Goal: Browse casually: Explore the website without a specific task or goal

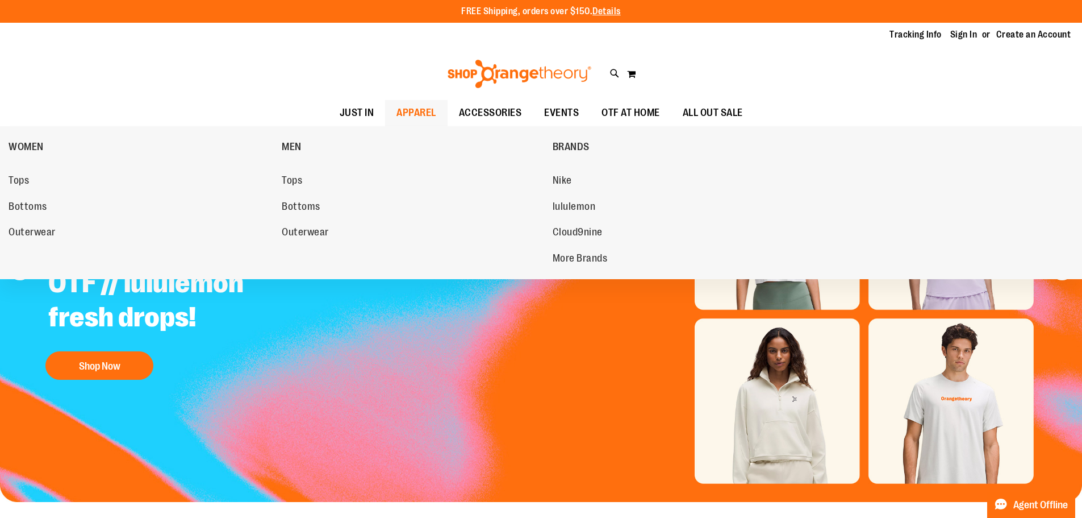
click at [409, 112] on span "APPAREL" at bounding box center [417, 113] width 40 height 26
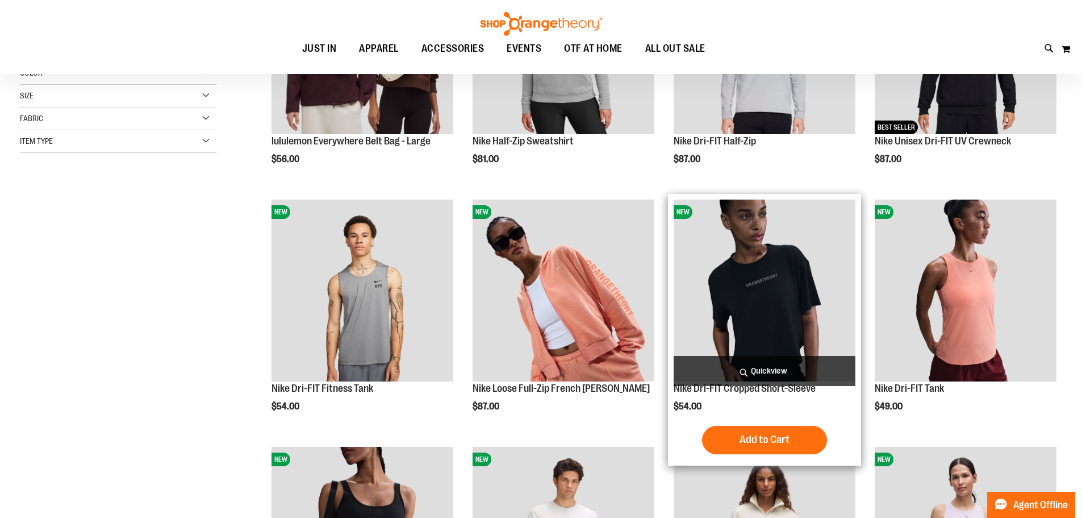
scroll to position [340, 0]
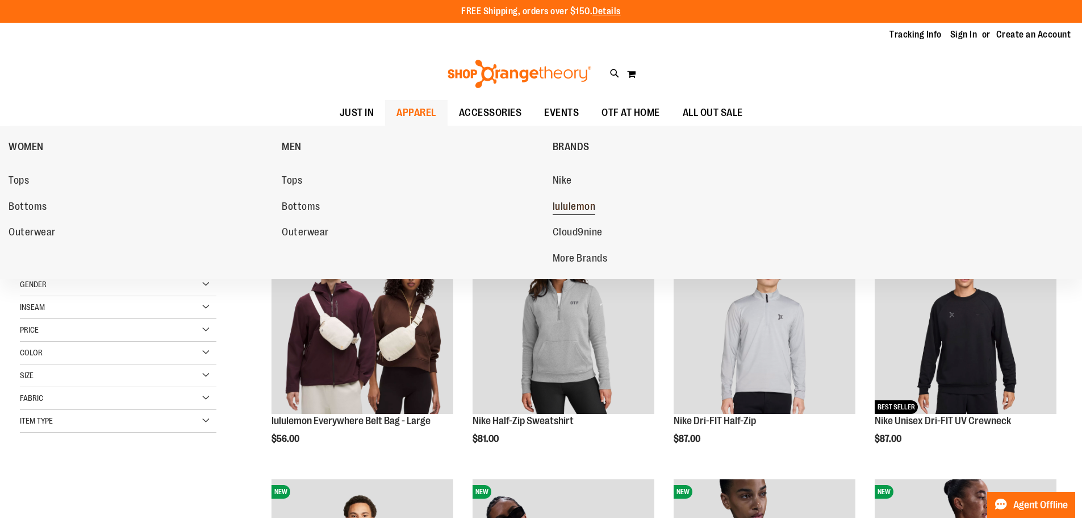
click at [570, 212] on span "lululemon" at bounding box center [574, 208] width 43 height 14
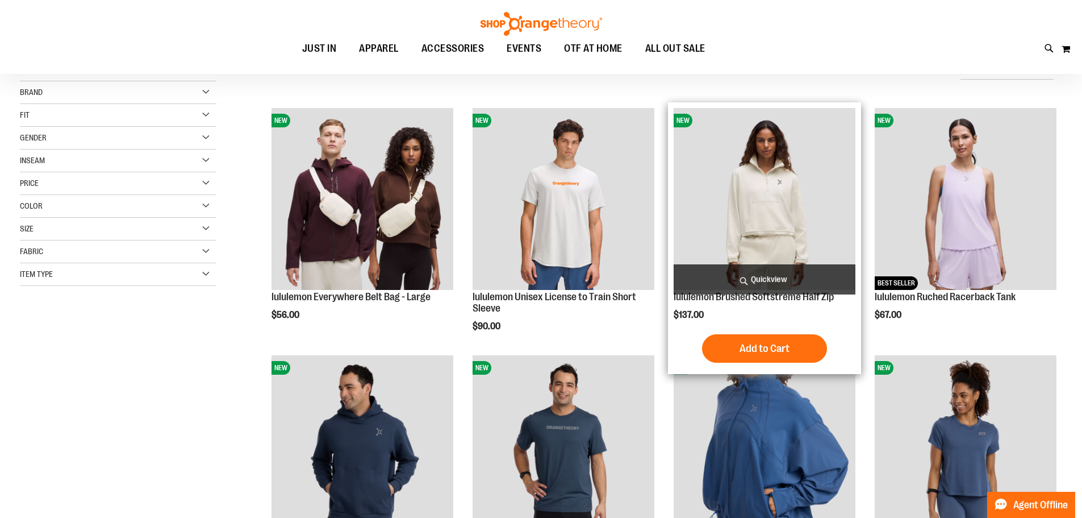
scroll to position [114, 0]
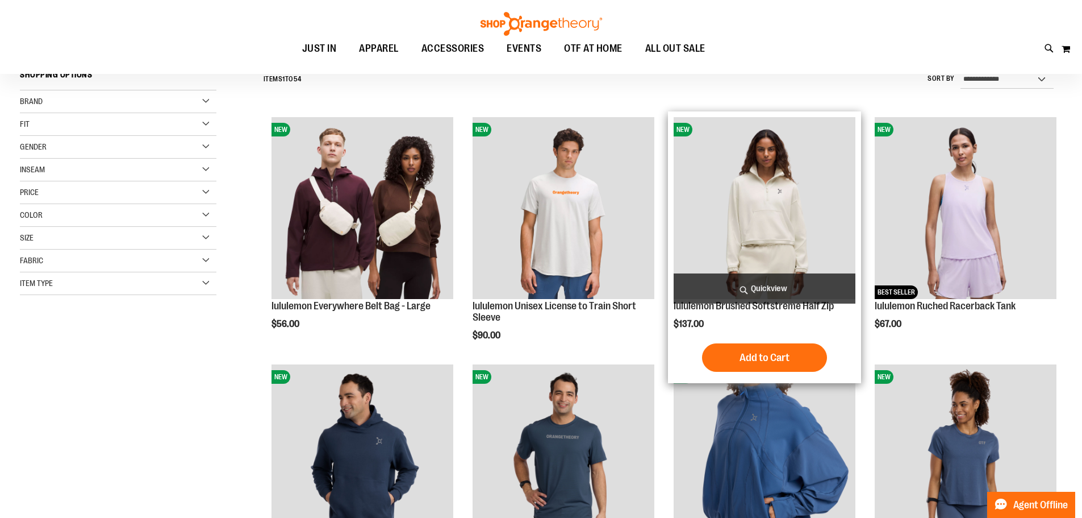
click at [794, 182] on img "product" at bounding box center [765, 208] width 182 height 182
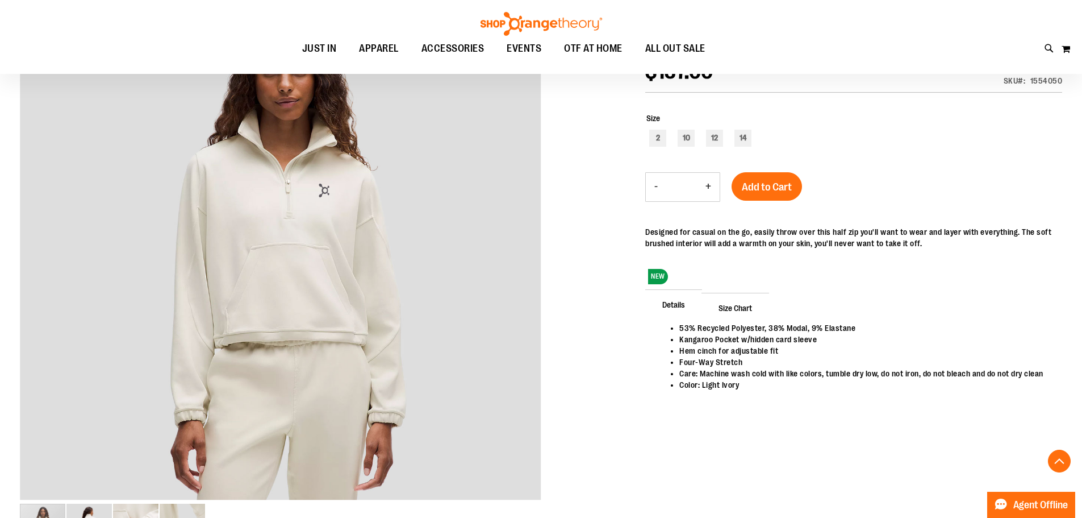
scroll to position [228, 0]
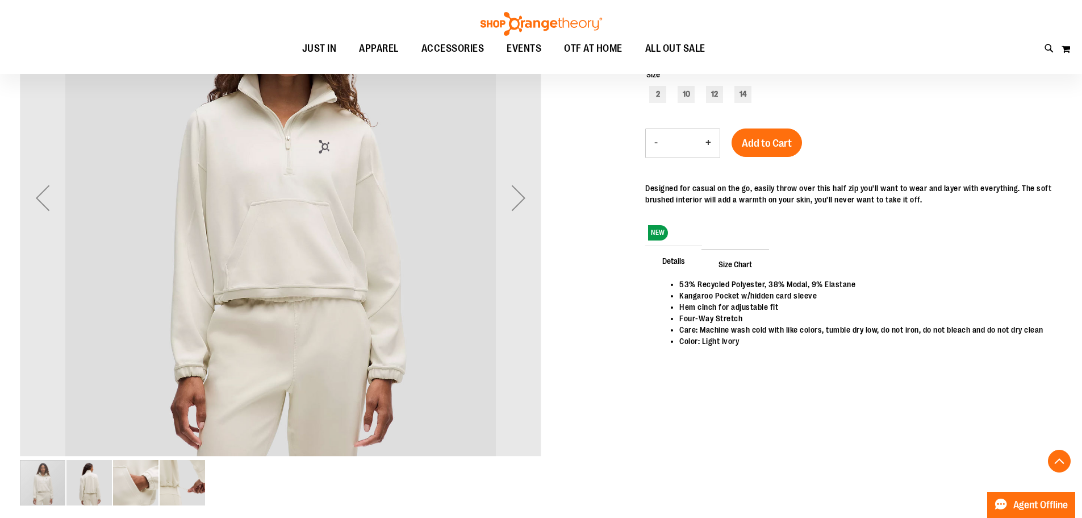
click at [191, 476] on img "image 4 of 4" at bounding box center [182, 482] width 45 height 45
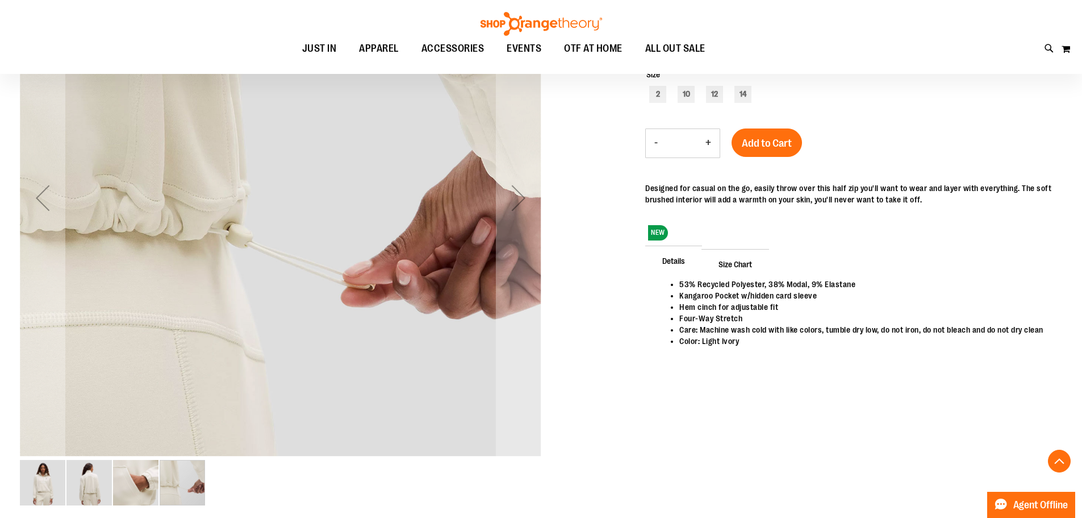
click at [107, 488] on img "image 2 of 4" at bounding box center [88, 482] width 45 height 45
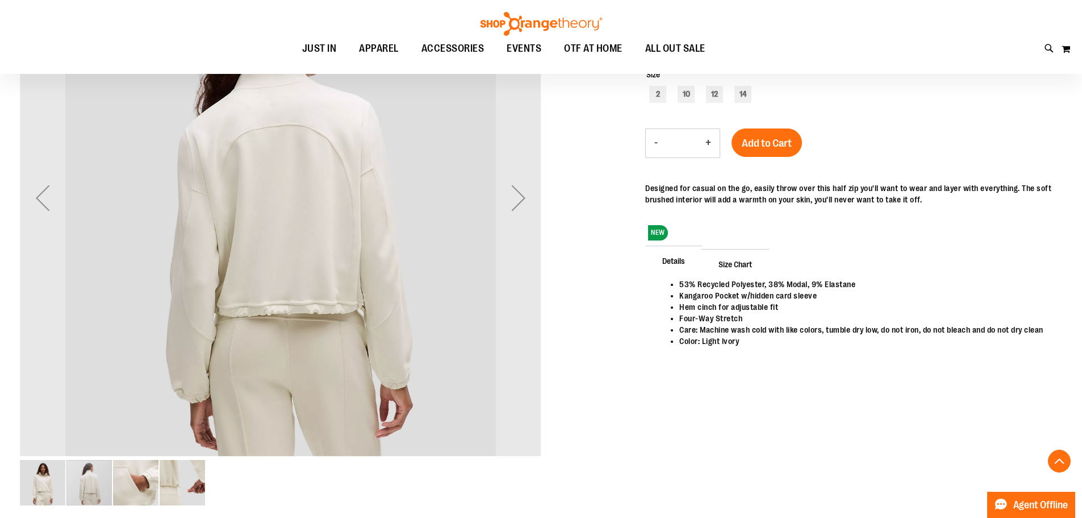
click at [85, 491] on div "carousel" at bounding box center [88, 482] width 45 height 45
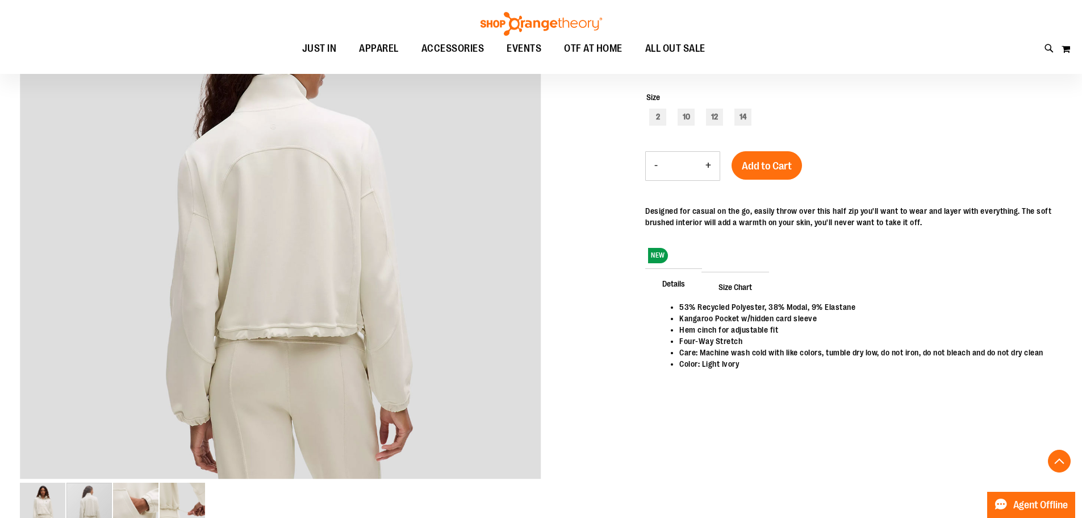
scroll to position [341, 0]
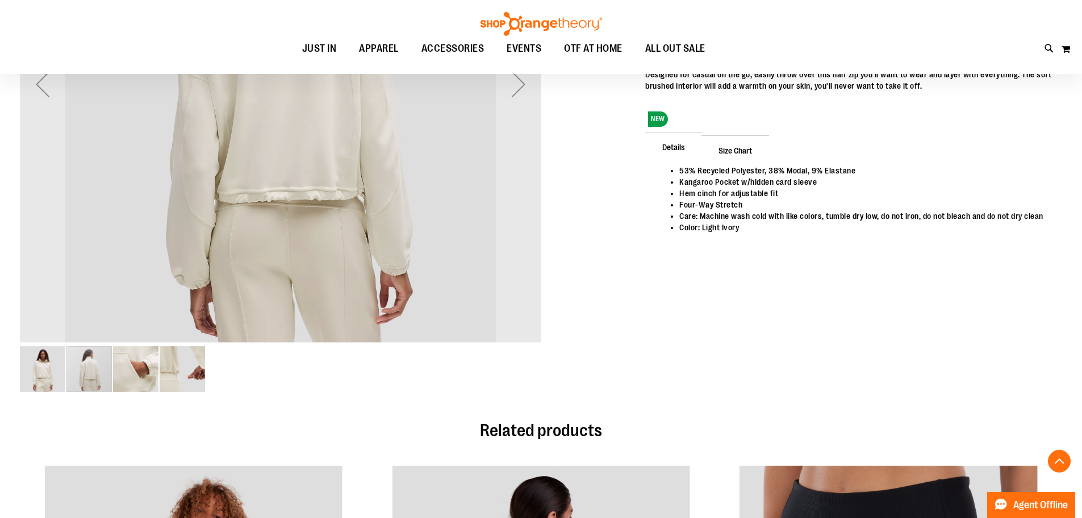
click at [49, 363] on img "image 1 of 4" at bounding box center [42, 368] width 45 height 45
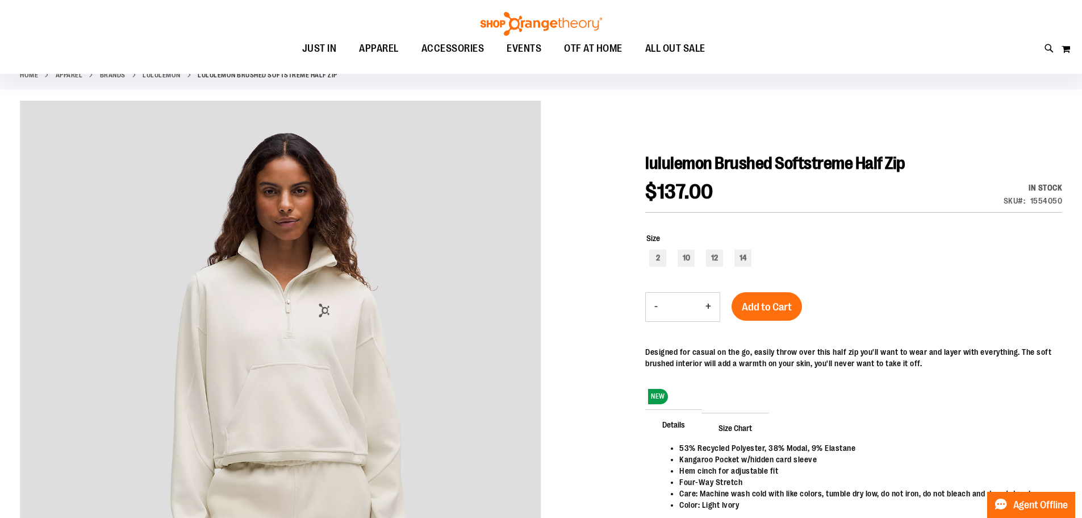
scroll to position [57, 0]
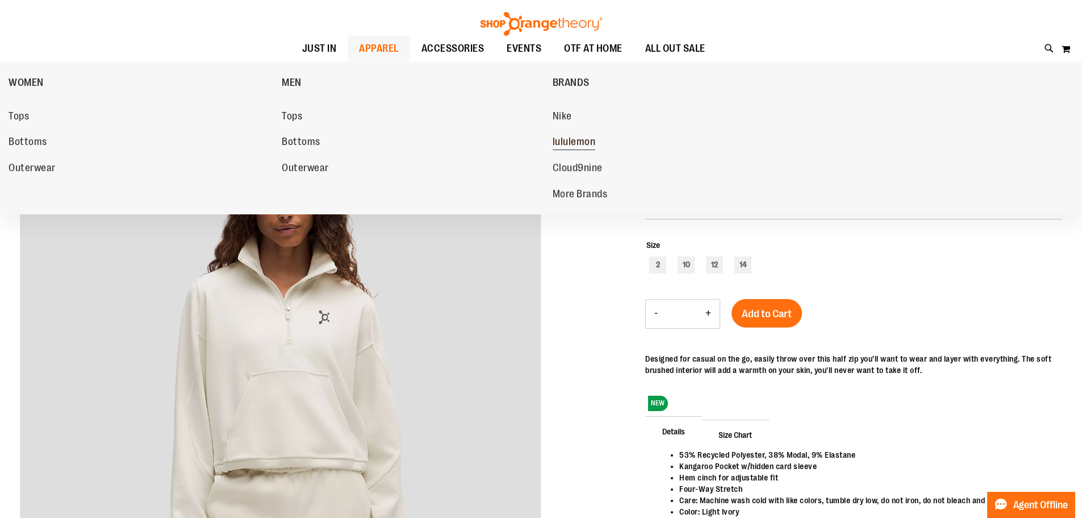
click at [582, 140] on span "lululemon" at bounding box center [574, 143] width 43 height 14
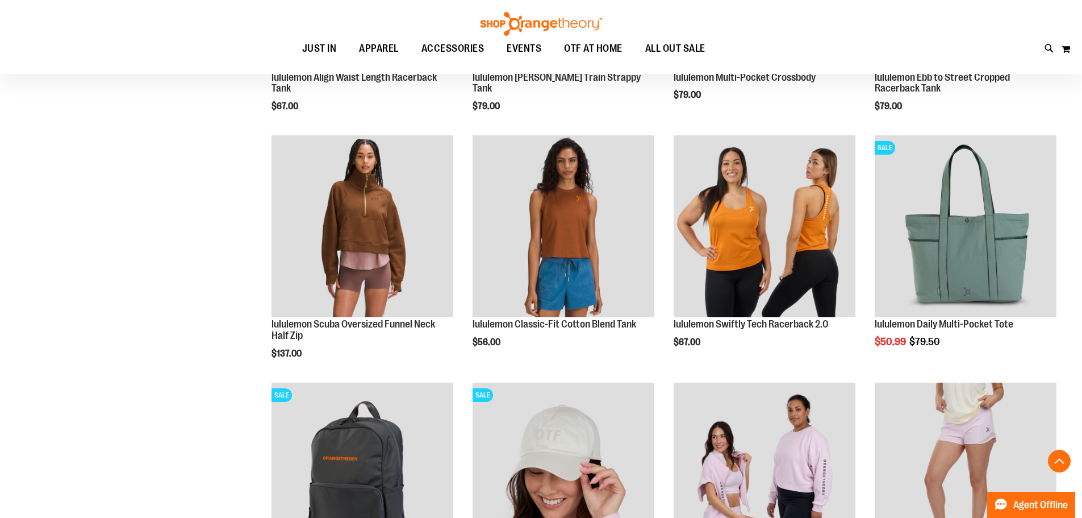
scroll to position [835, 0]
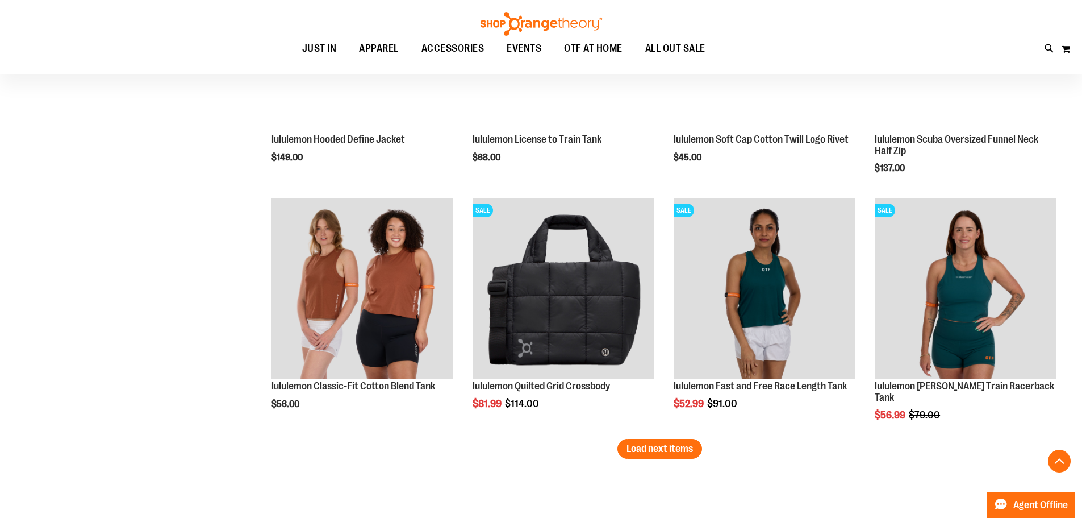
scroll to position [2006, 0]
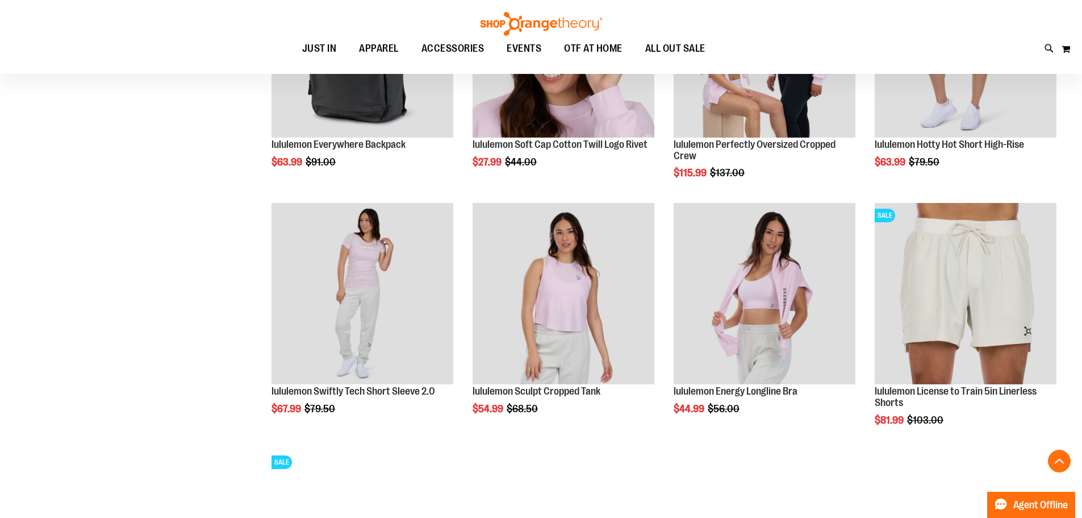
scroll to position [1807, 0]
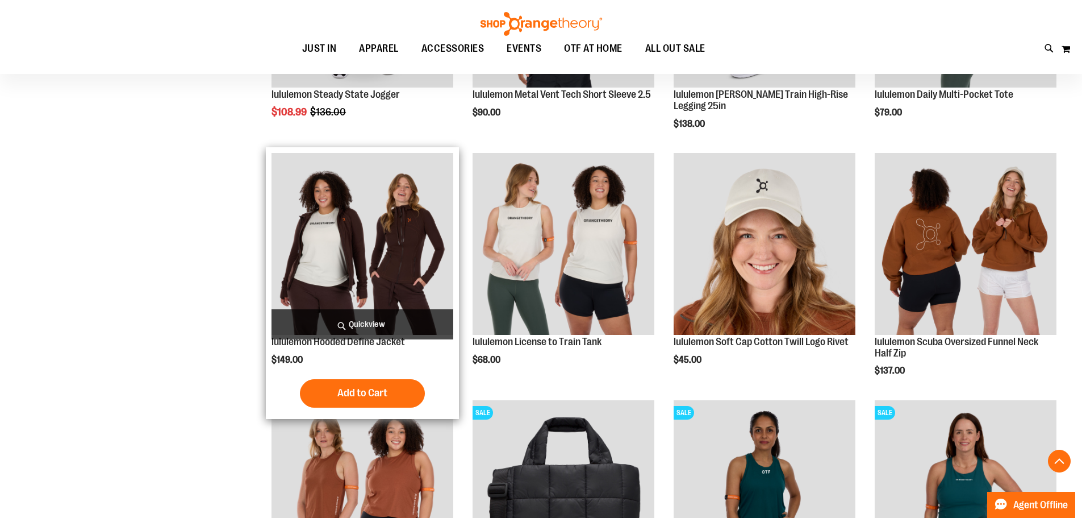
click at [328, 274] on img "product" at bounding box center [363, 244] width 182 height 182
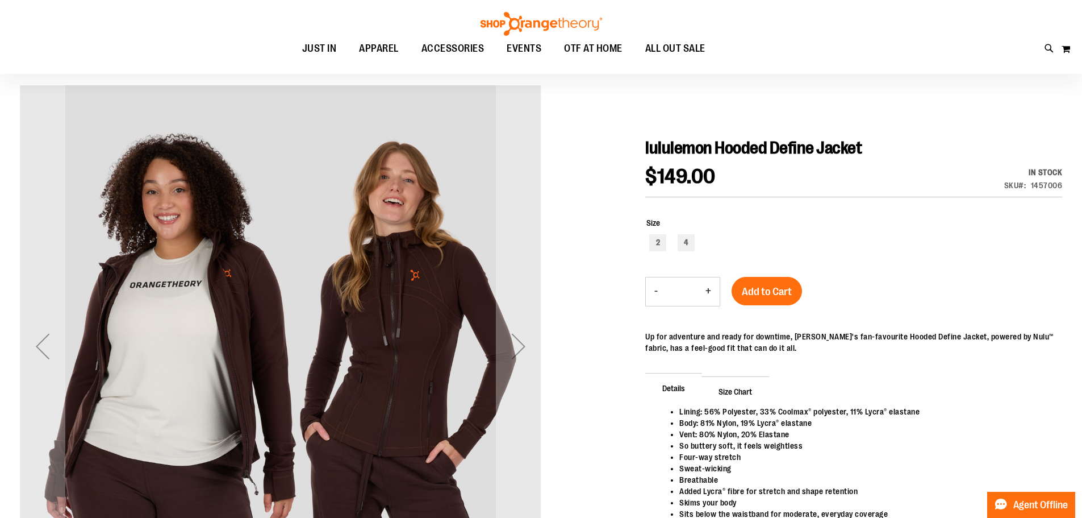
scroll to position [113, 0]
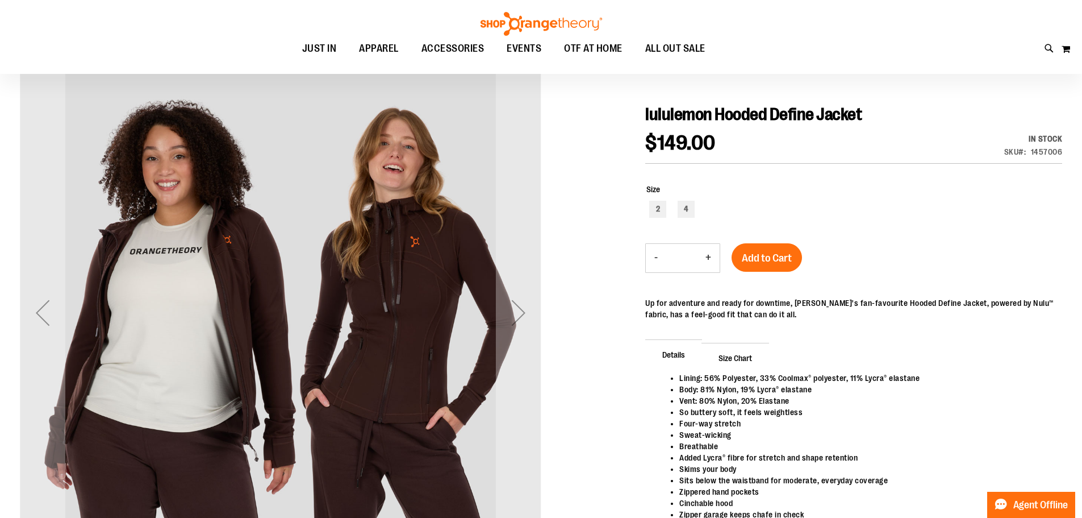
click at [525, 311] on div "Next" at bounding box center [518, 312] width 45 height 45
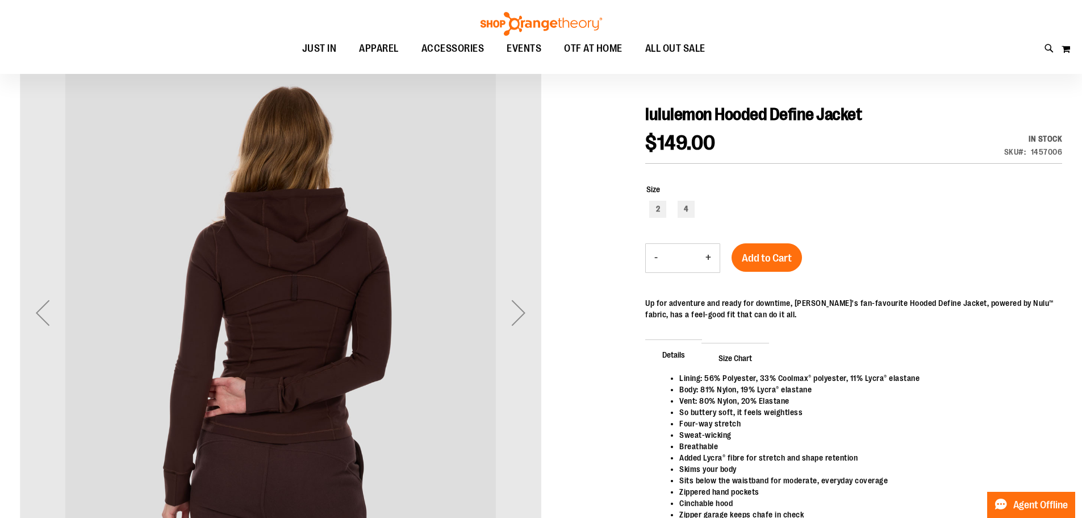
click at [525, 311] on div "Next" at bounding box center [518, 312] width 45 height 45
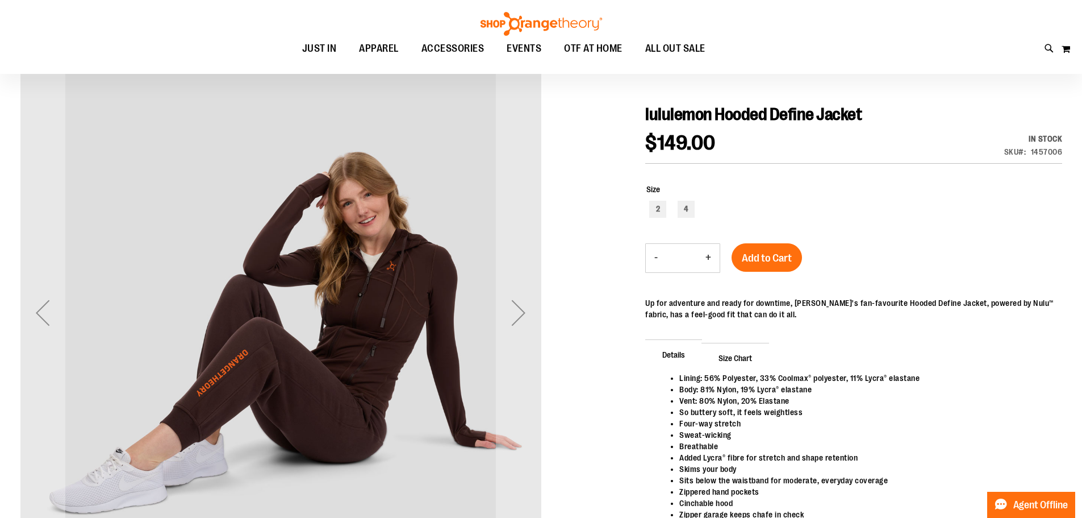
click at [525, 311] on div "Next" at bounding box center [518, 312] width 45 height 45
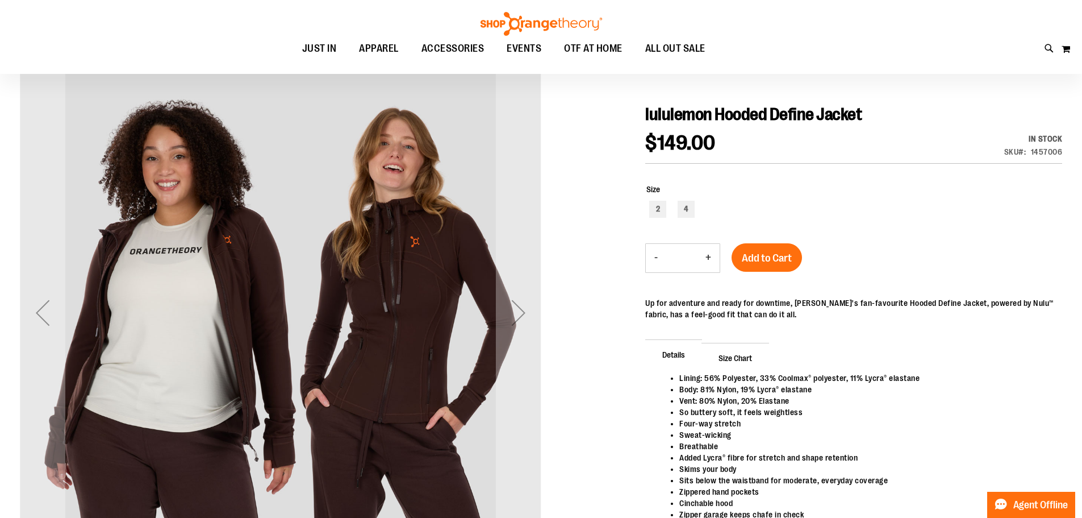
click at [525, 311] on div "Next" at bounding box center [518, 312] width 45 height 45
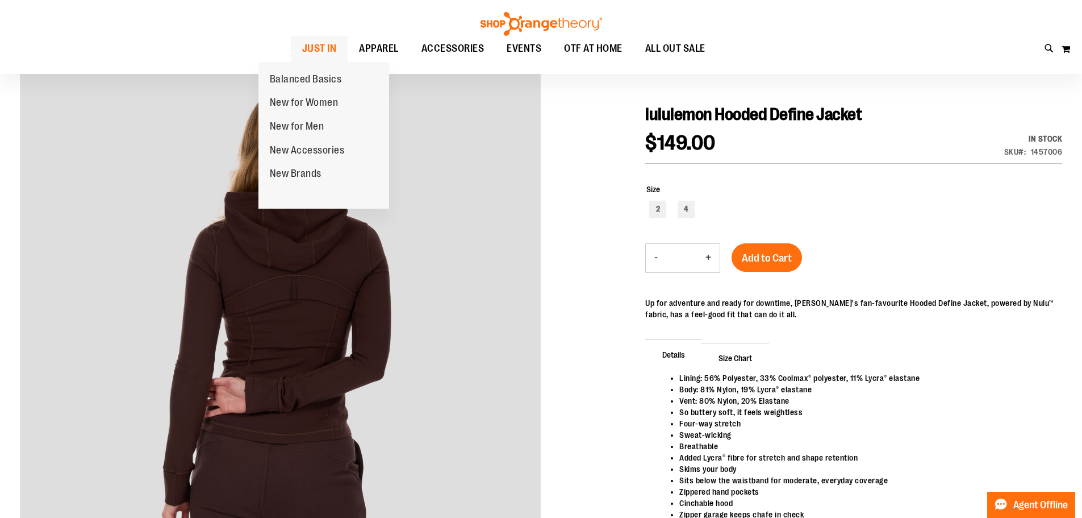
click at [302, 54] on span "JUST IN" at bounding box center [319, 49] width 35 height 26
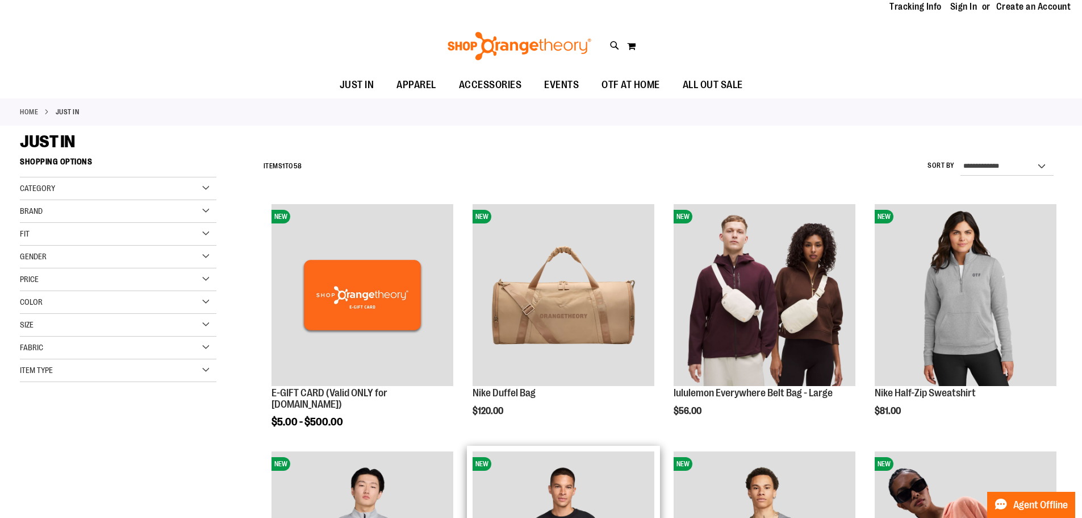
scroll to position [56, 0]
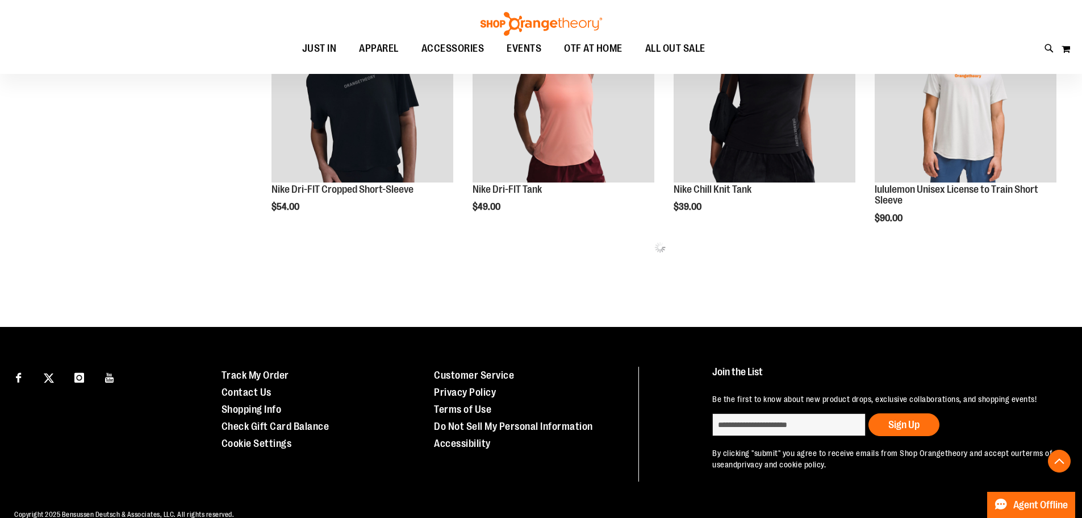
scroll to position [757, 0]
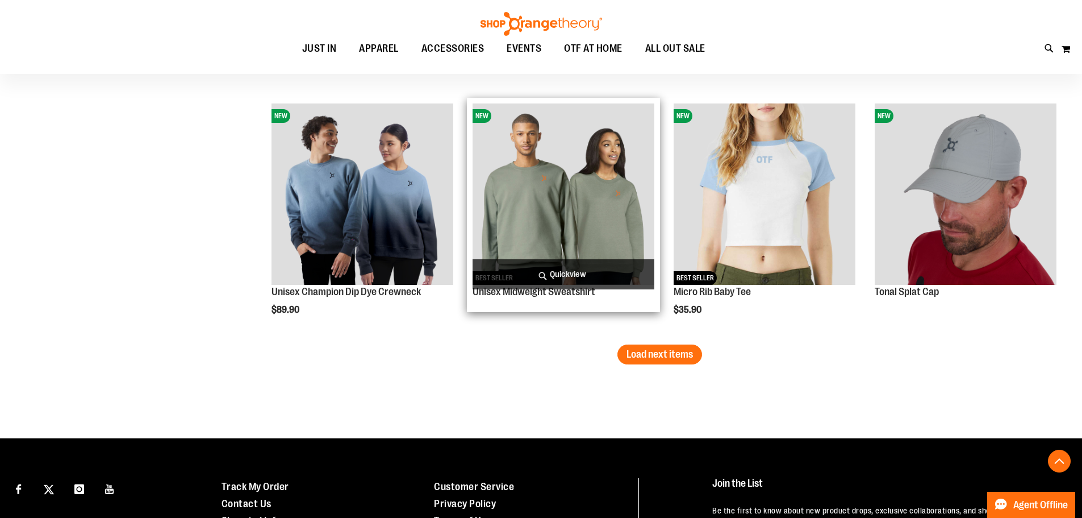
scroll to position [2121, 0]
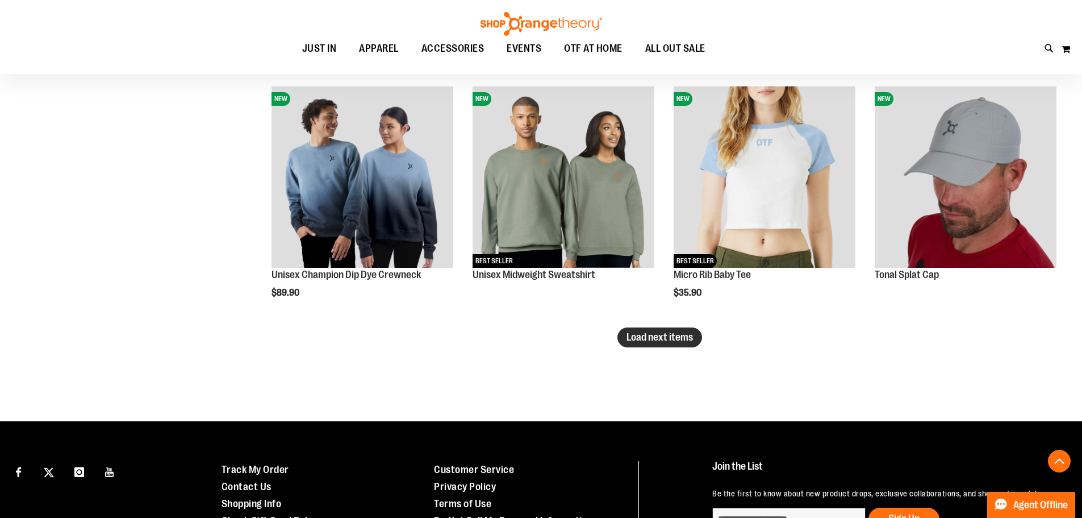
click at [637, 331] on button "Load next items" at bounding box center [660, 337] width 85 height 20
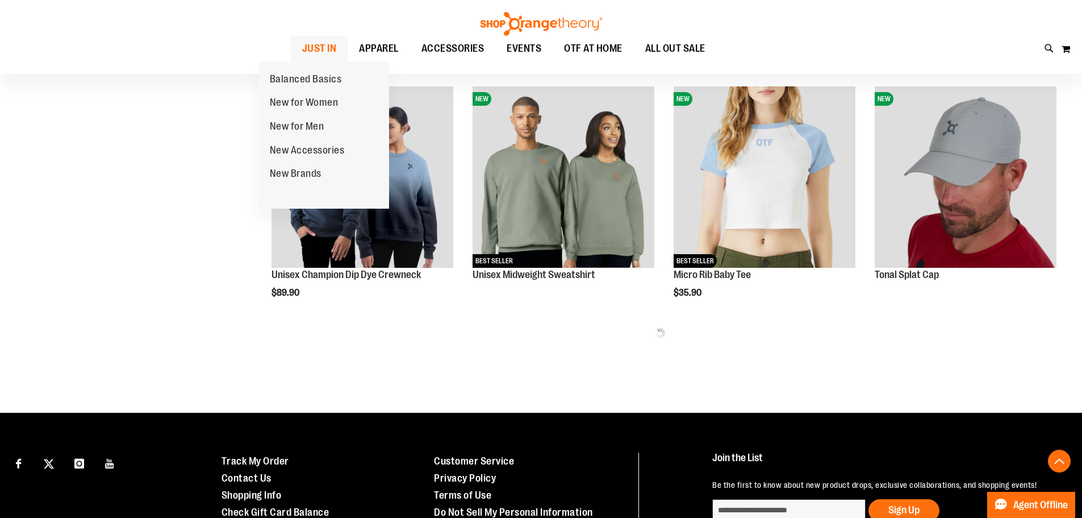
click at [291, 41] on link "JUST IN" at bounding box center [319, 49] width 57 height 26
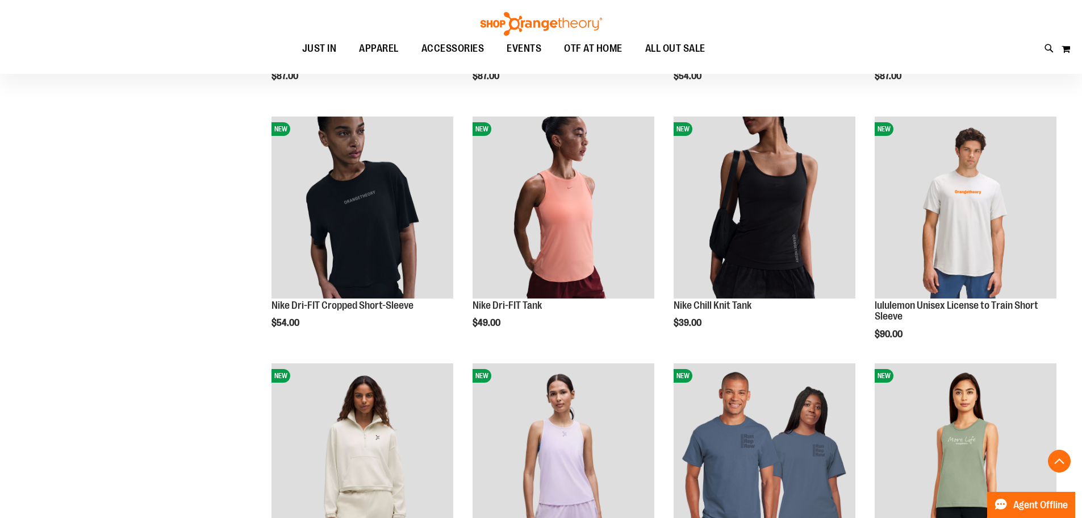
scroll to position [561, 0]
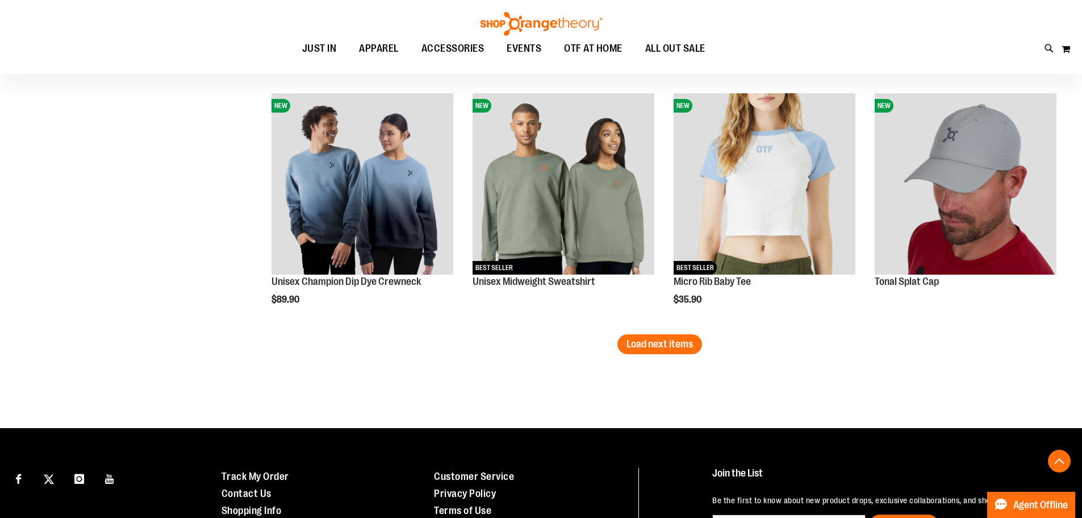
scroll to position [2110, 0]
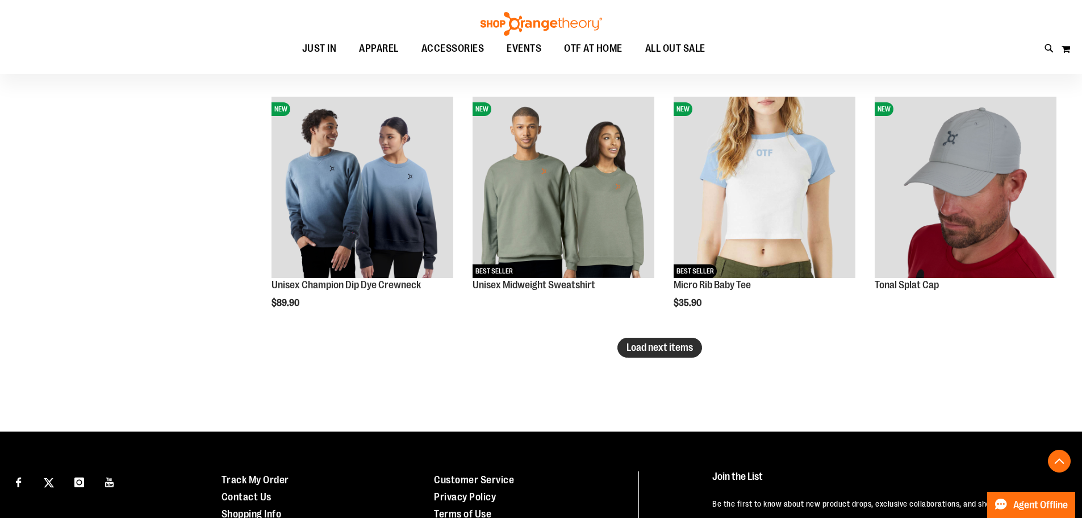
click at [636, 345] on span "Load next items" at bounding box center [660, 346] width 66 height 11
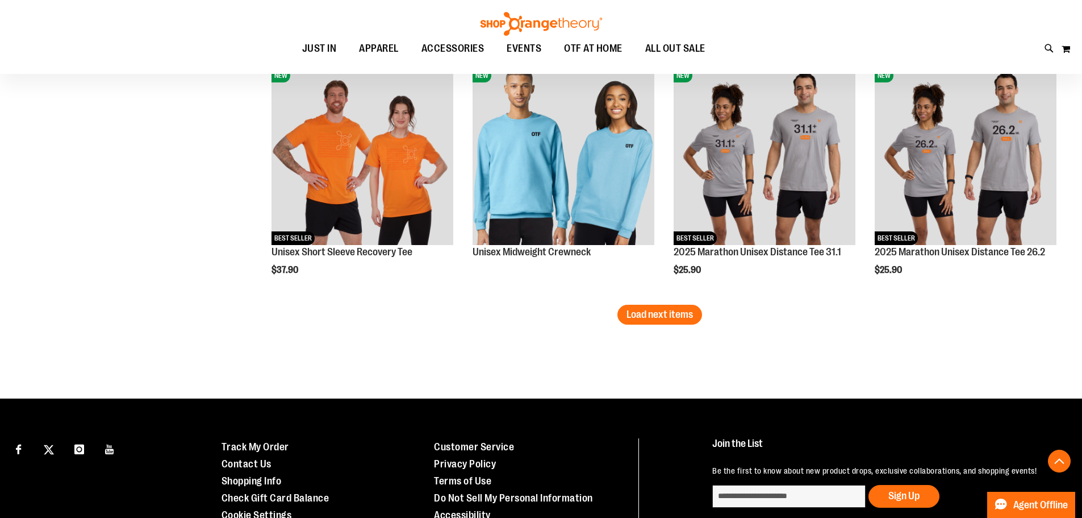
scroll to position [2860, 0]
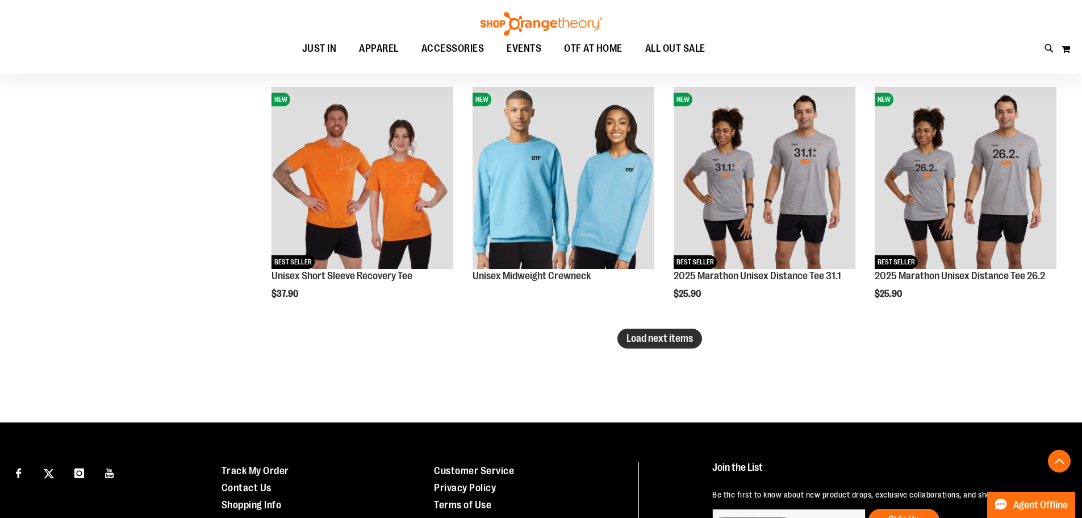
click at [637, 343] on span "Load next items" at bounding box center [660, 337] width 66 height 11
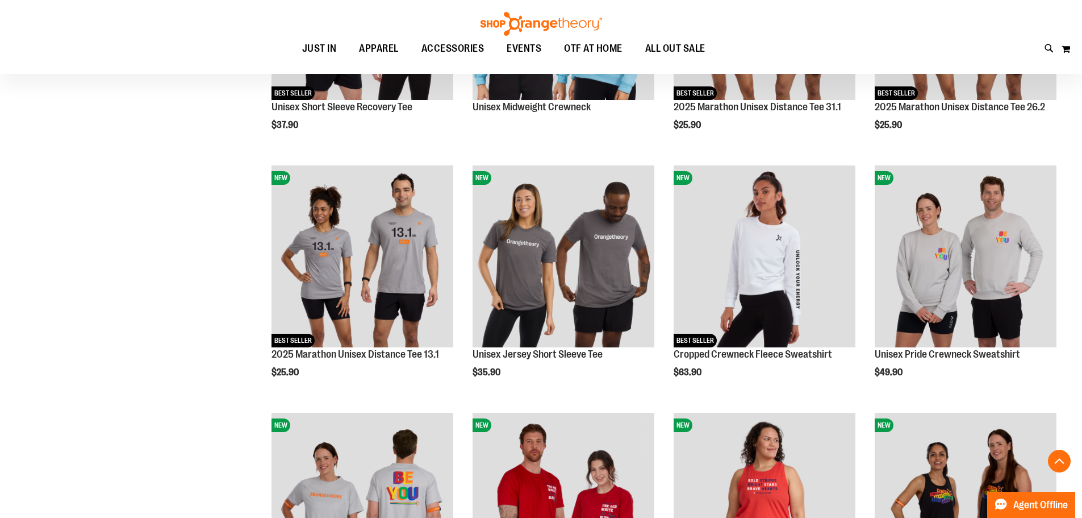
scroll to position [3010, 0]
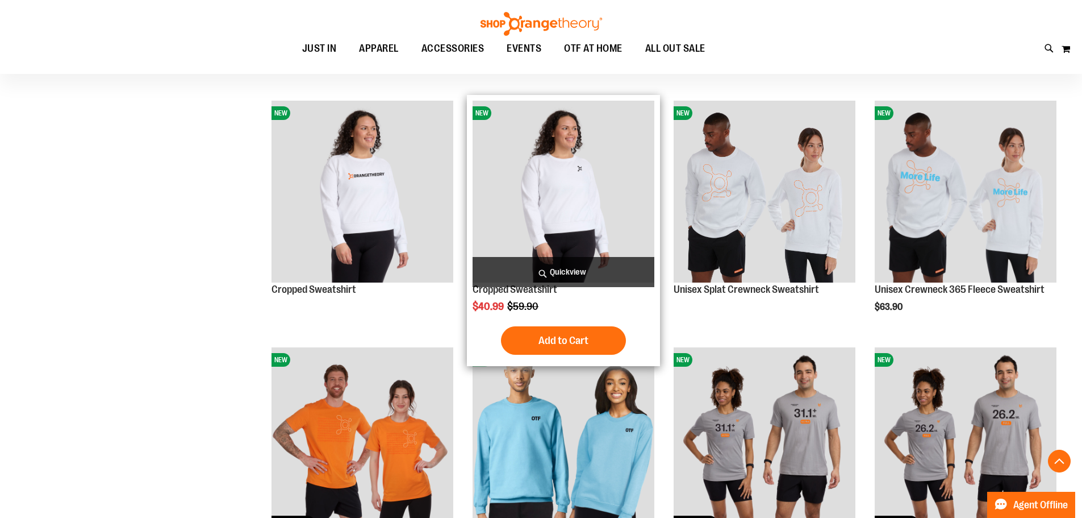
scroll to position [2640, 0]
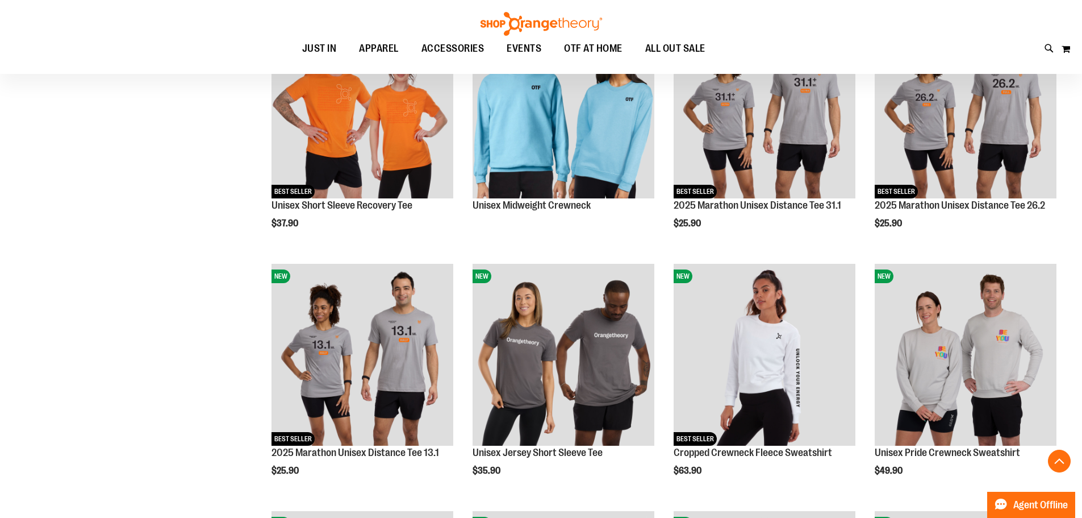
scroll to position [2925, 0]
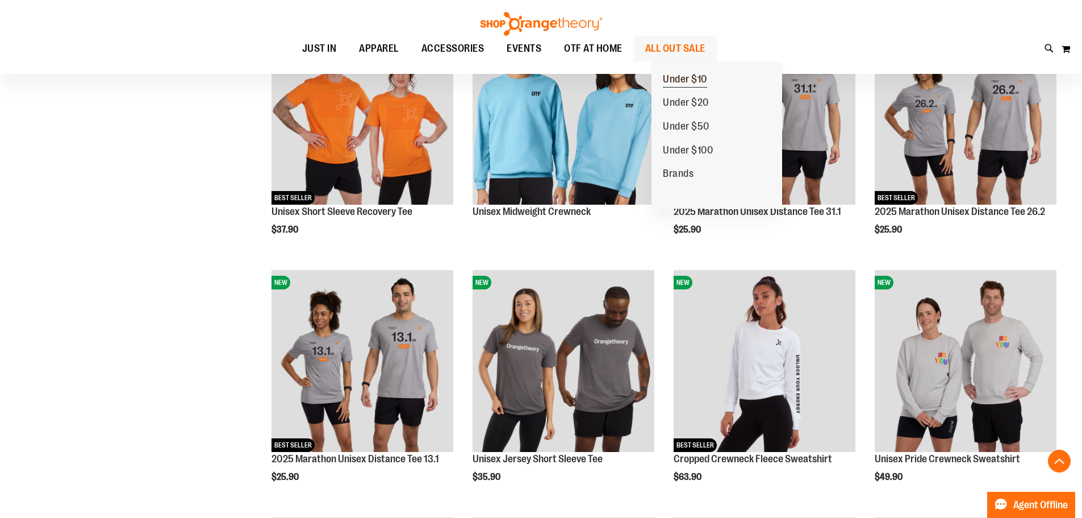
click at [695, 75] on span "Under $10" at bounding box center [685, 80] width 44 height 14
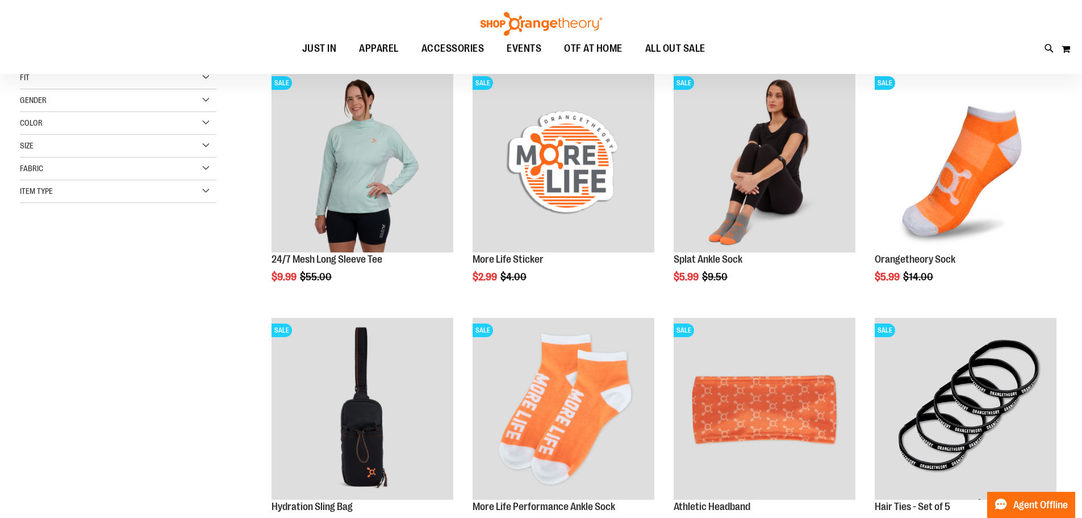
scroll to position [160, 0]
